Goal: Task Accomplishment & Management: Manage account settings

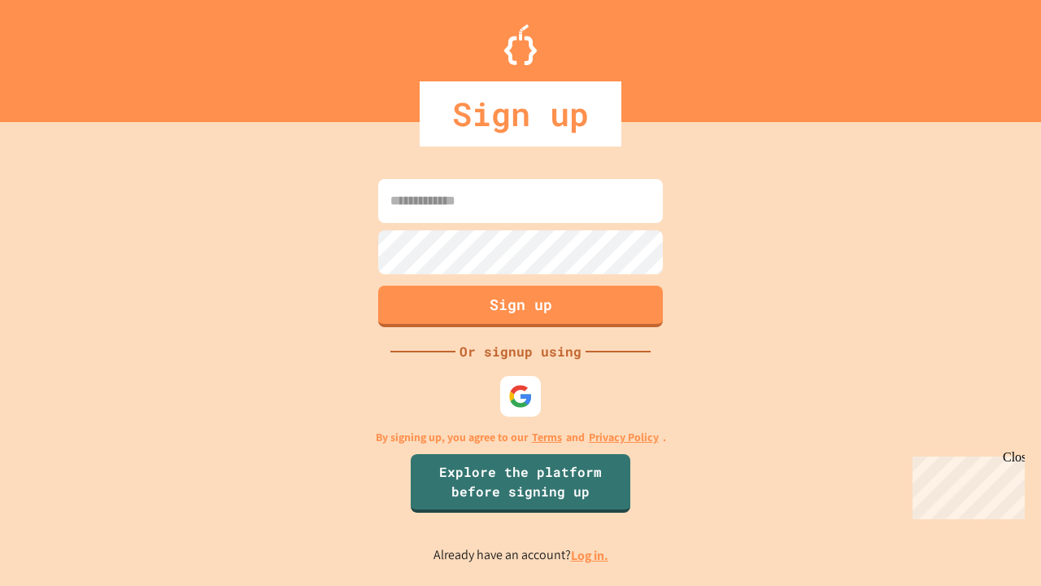
click at [590, 555] on link "Log in." at bounding box center [589, 555] width 37 height 17
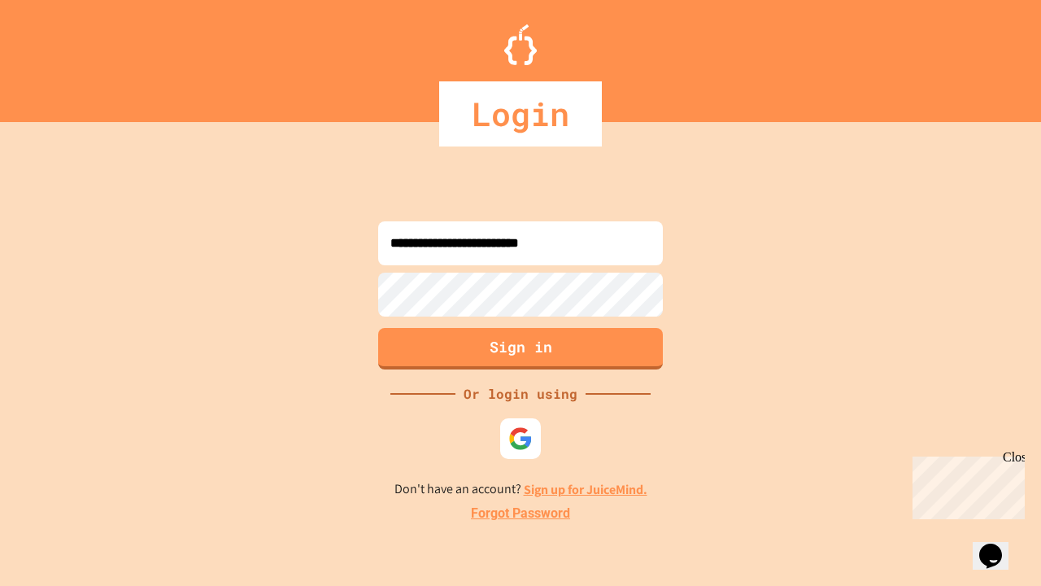
type input "**********"
